Goal: Transaction & Acquisition: Download file/media

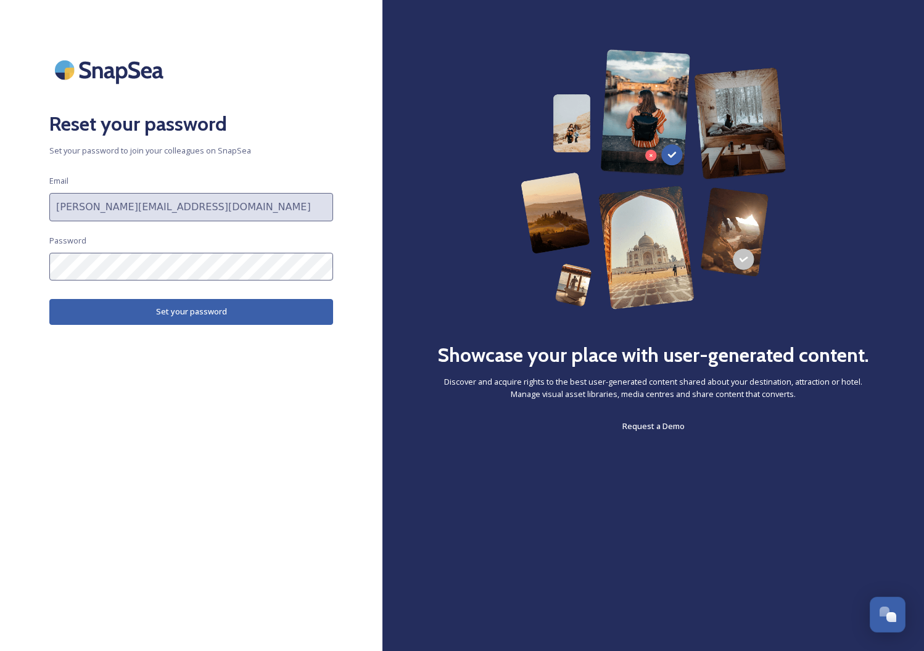
click at [116, 307] on button "Set your password" at bounding box center [191, 311] width 284 height 25
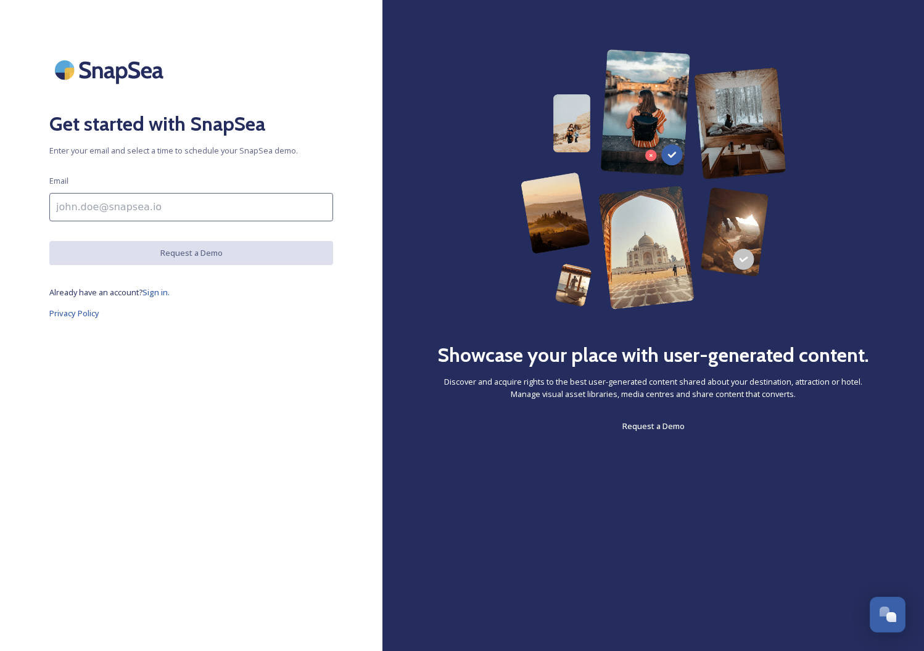
click at [159, 213] on input at bounding box center [191, 207] width 284 height 28
click at [202, 307] on link "Privacy Policy" at bounding box center [191, 313] width 284 height 15
click at [161, 290] on span "Sign in." at bounding box center [156, 292] width 27 height 11
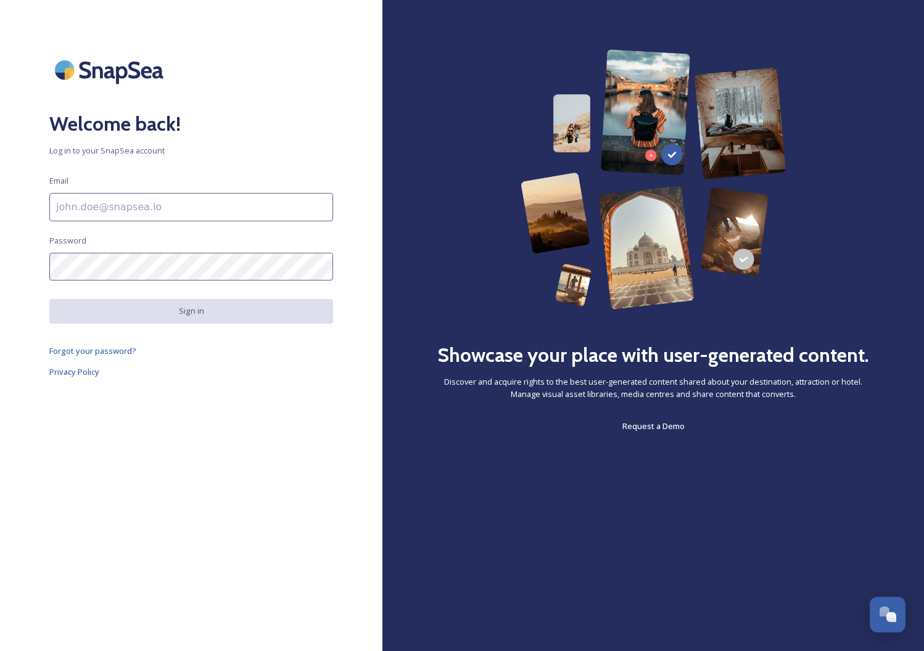
type input "[PERSON_NAME][EMAIL_ADDRESS][DOMAIN_NAME]"
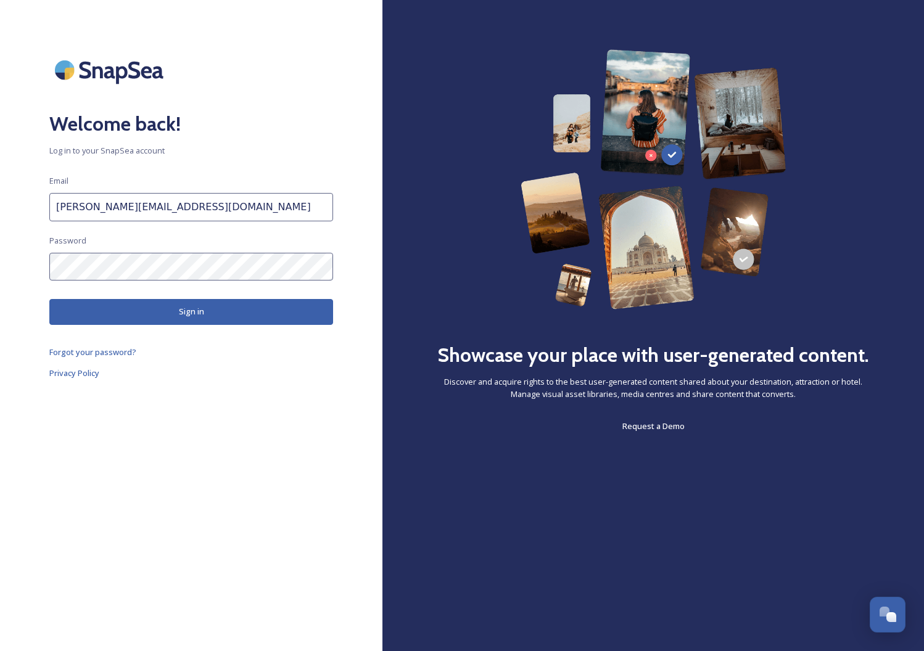
click at [167, 313] on button "Sign in" at bounding box center [191, 311] width 284 height 25
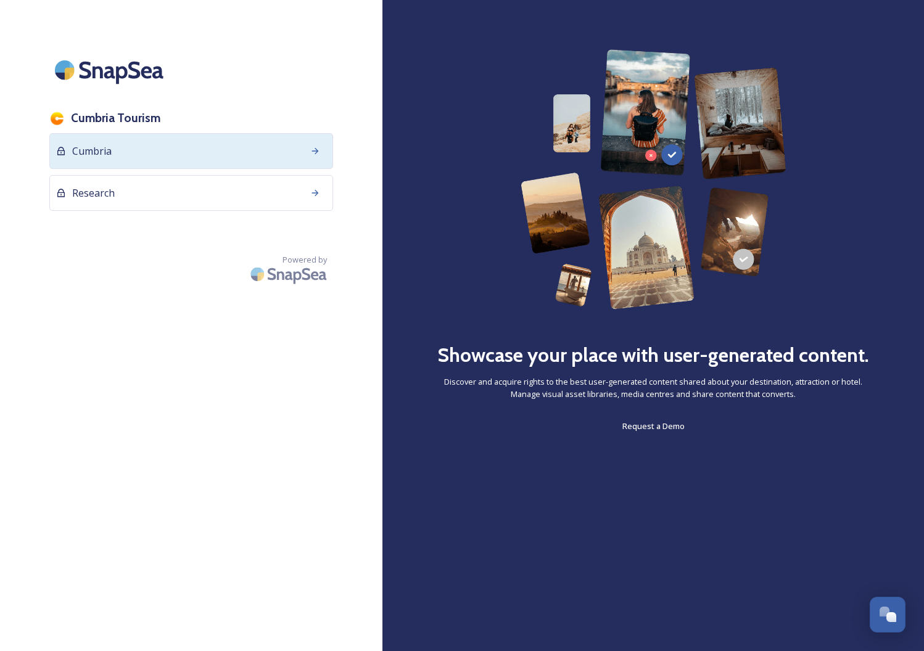
click at [166, 147] on div "Cumbria" at bounding box center [191, 151] width 284 height 36
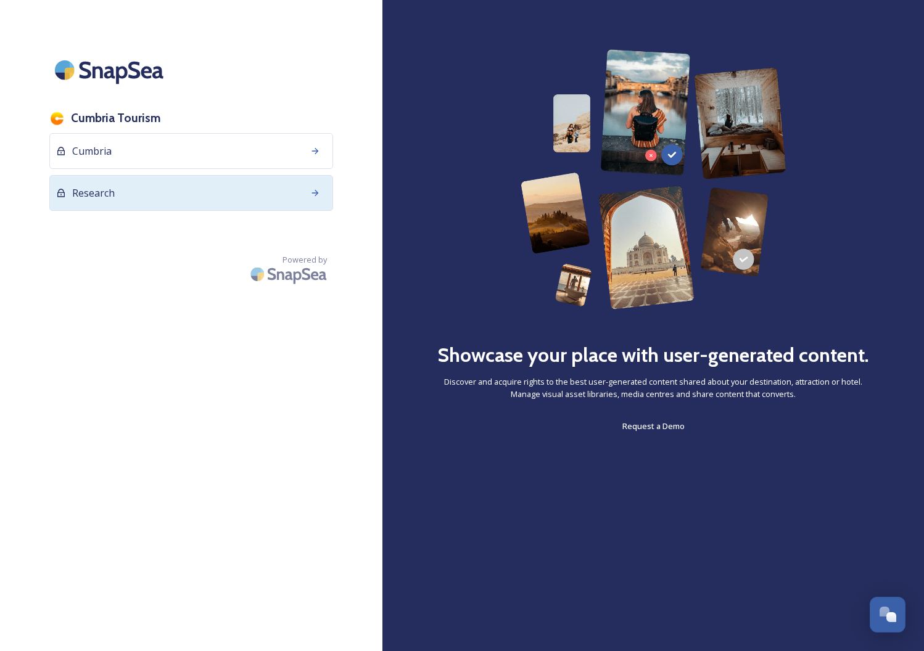
click at [127, 182] on div "Research" at bounding box center [191, 193] width 284 height 36
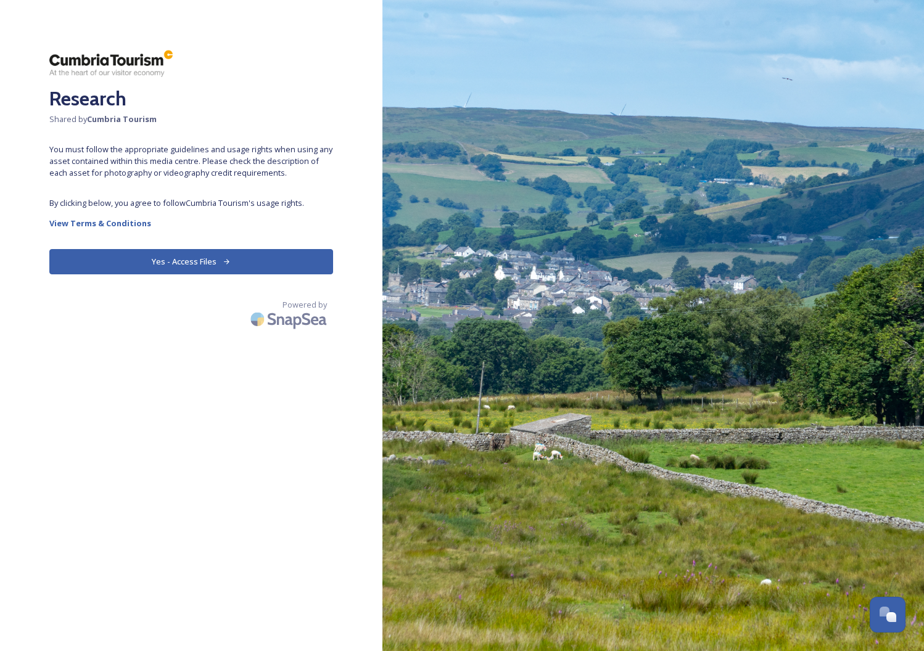
drag, startPoint x: 165, startPoint y: 265, endPoint x: 181, endPoint y: 264, distance: 16.1
click at [164, 267] on button "Yes - Access Files" at bounding box center [191, 261] width 284 height 25
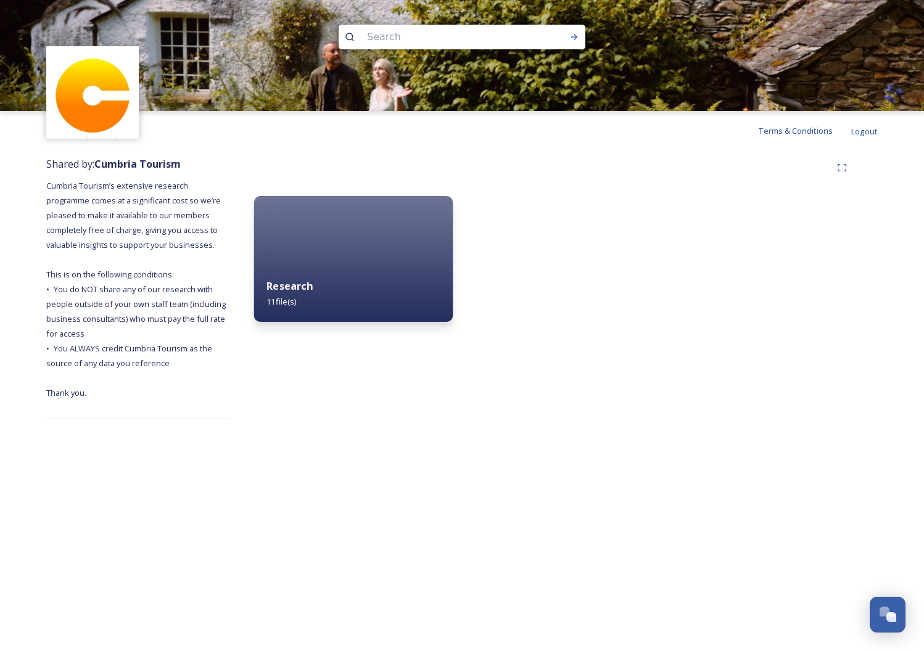
click at [303, 286] on strong "Research" at bounding box center [290, 286] width 46 height 14
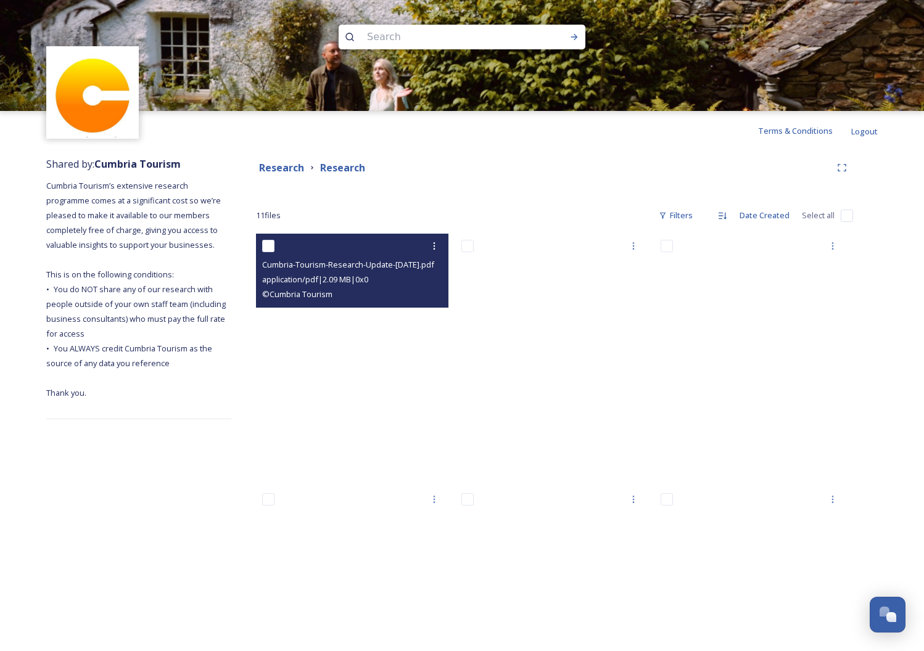
click at [335, 278] on span "application/pdf | 2.09 MB | 0 x 0" at bounding box center [315, 279] width 106 height 11
click at [275, 267] on span "Cumbria-Tourism-Research-Update-[DATE].pdf" at bounding box center [348, 264] width 172 height 11
click at [274, 244] on input "checkbox" at bounding box center [268, 246] width 12 height 12
checkbox input "true"
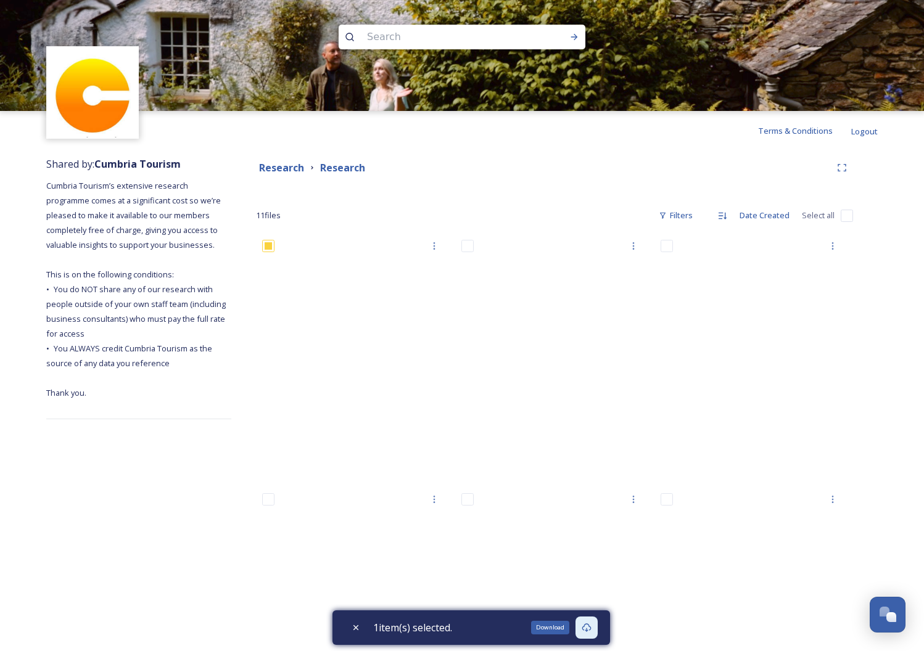
click at [590, 627] on icon at bounding box center [587, 628] width 10 height 10
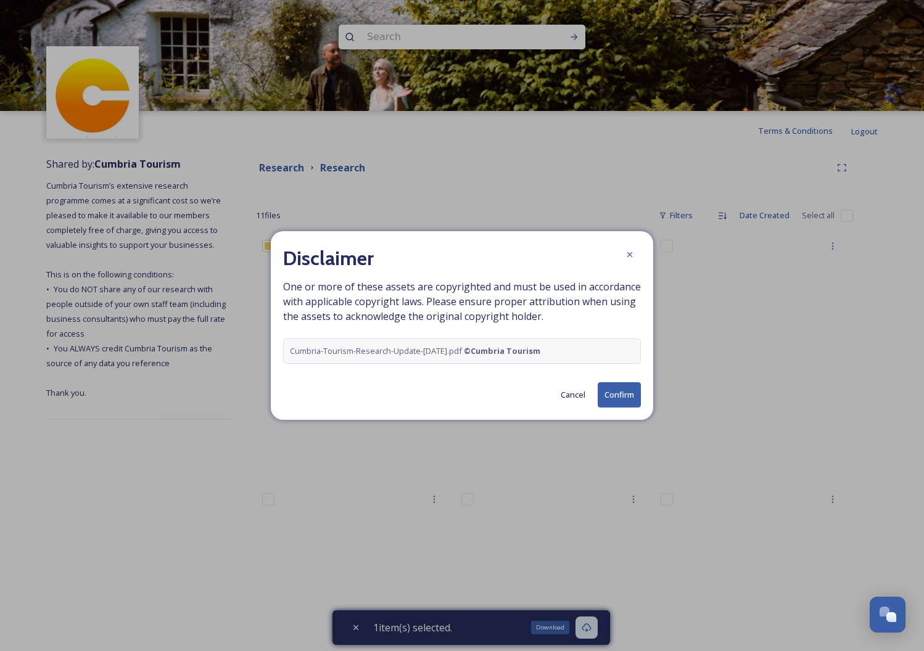
click at [622, 393] on button "Confirm" at bounding box center [619, 394] width 43 height 25
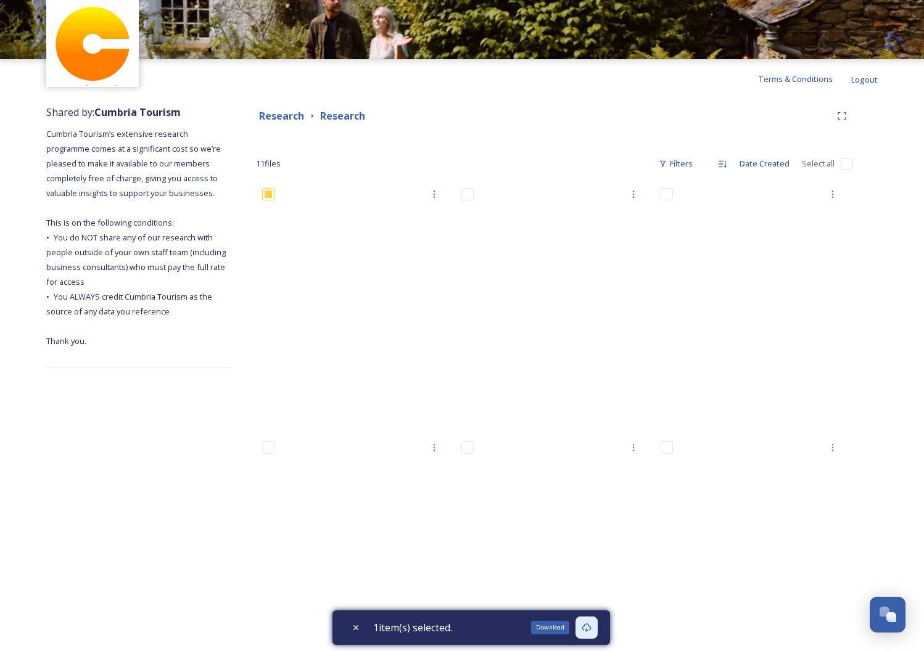
scroll to position [51, 0]
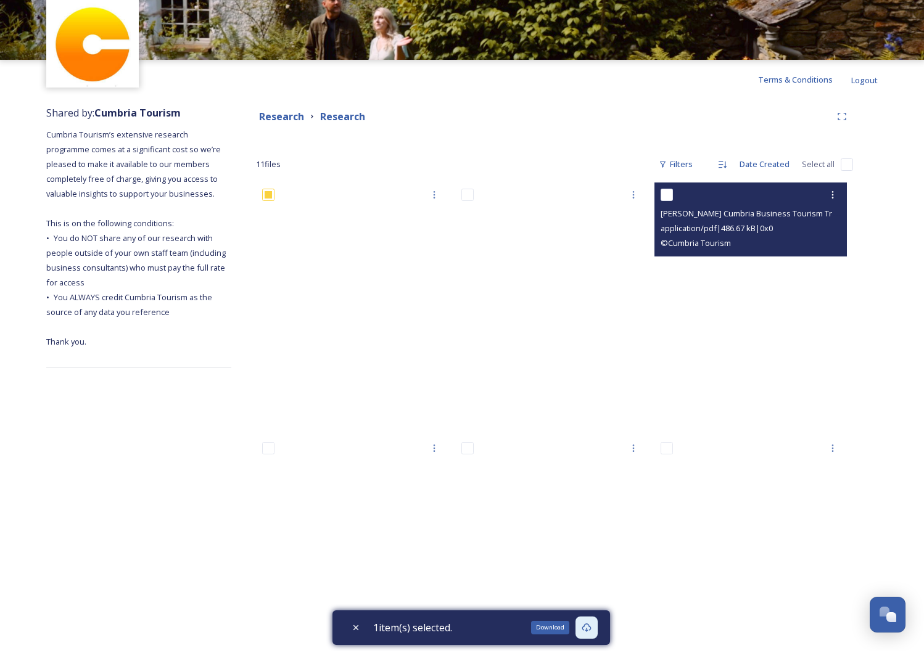
click at [719, 224] on span "application/pdf | 486.67 kB | 0 x 0" at bounding box center [717, 228] width 112 height 11
click at [678, 195] on div at bounding box center [752, 195] width 183 height 22
click at [665, 194] on input "checkbox" at bounding box center [667, 195] width 12 height 12
checkbox input "true"
click at [805, 204] on div at bounding box center [752, 195] width 183 height 22
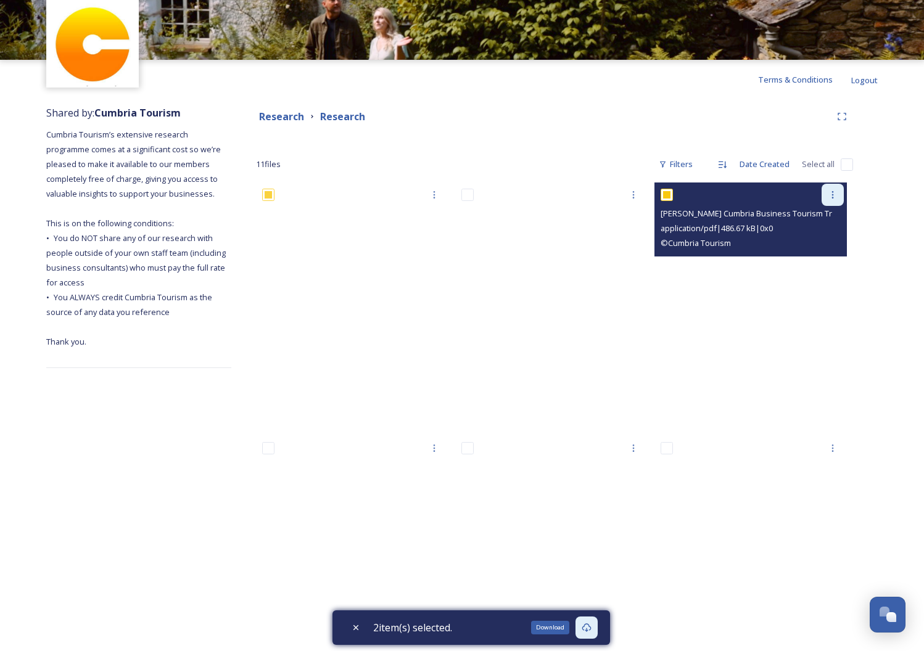
click at [832, 193] on icon at bounding box center [833, 195] width 10 height 10
click at [814, 222] on span "View File" at bounding box center [816, 222] width 32 height 12
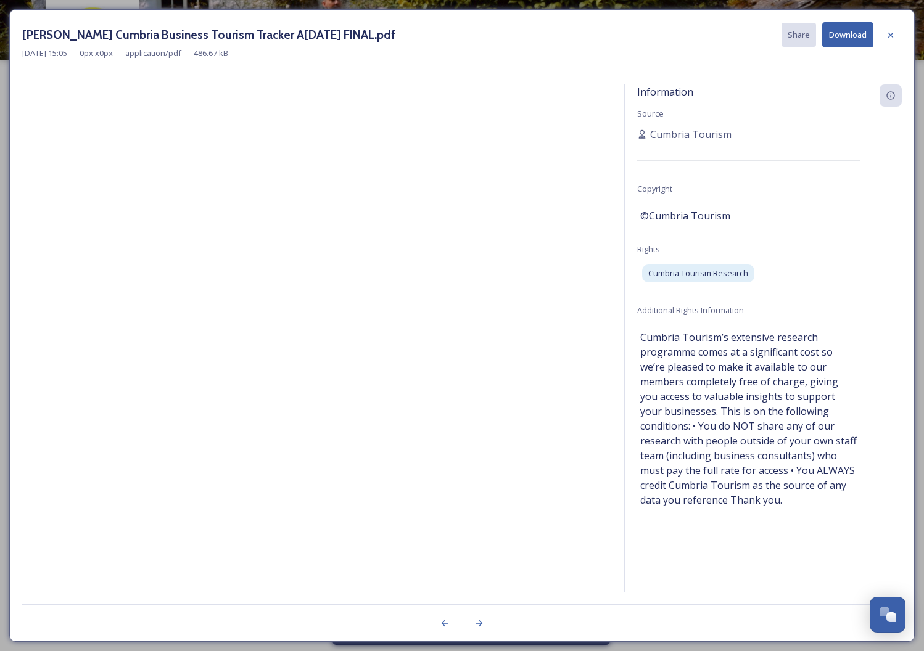
click at [846, 32] on button "Download" at bounding box center [847, 34] width 51 height 25
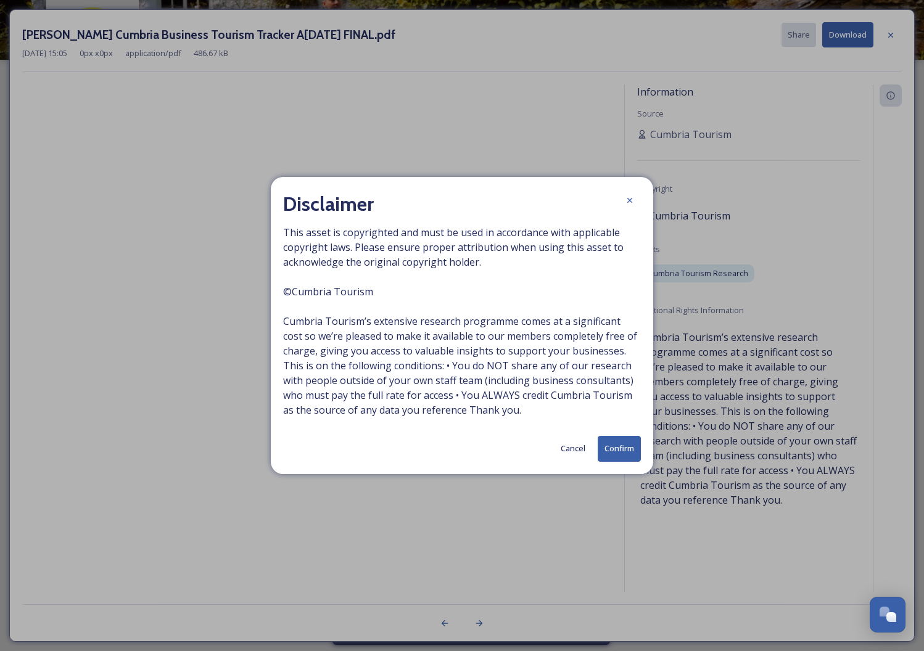
click at [619, 438] on button "Confirm" at bounding box center [619, 448] width 43 height 25
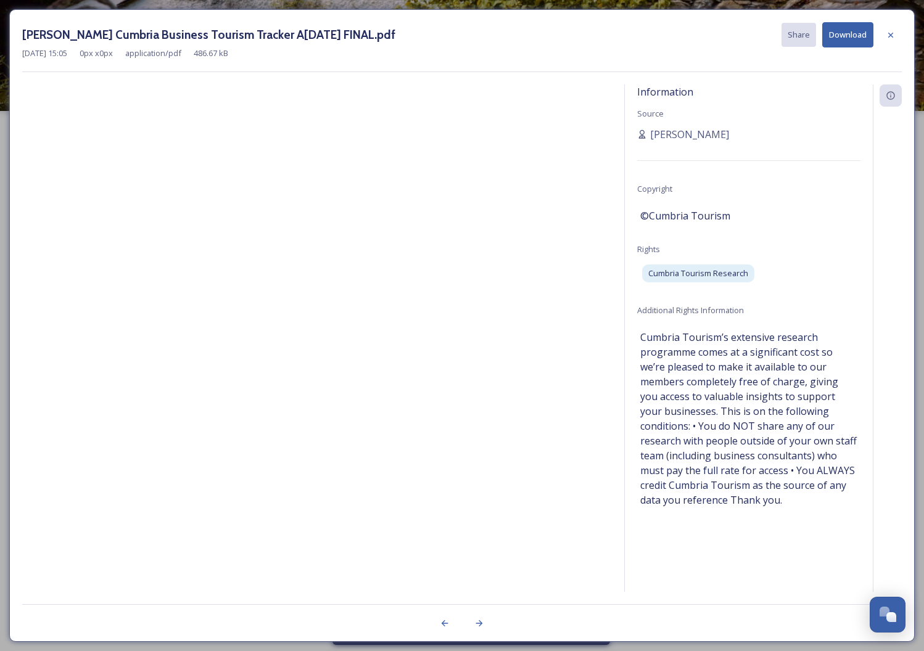
scroll to position [0, 0]
